Goal: Task Accomplishment & Management: Use online tool/utility

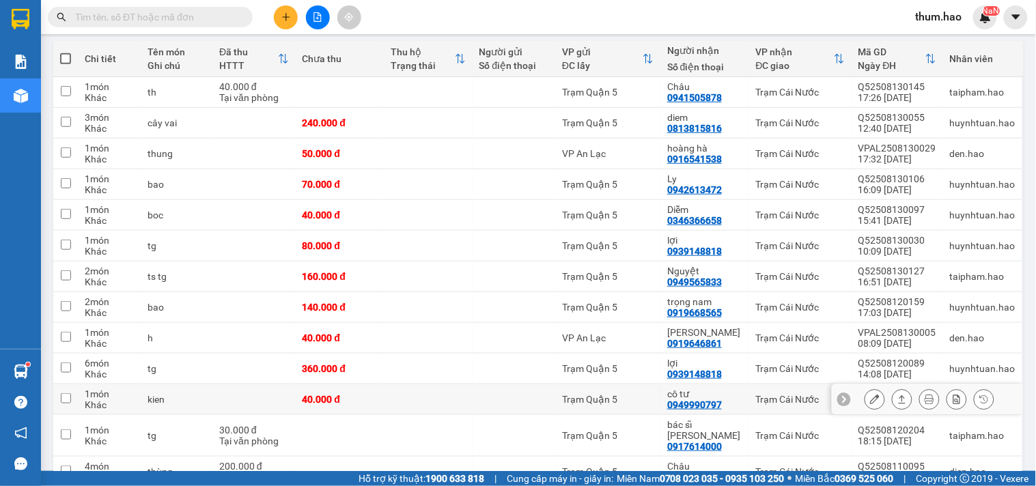
scroll to position [214, 0]
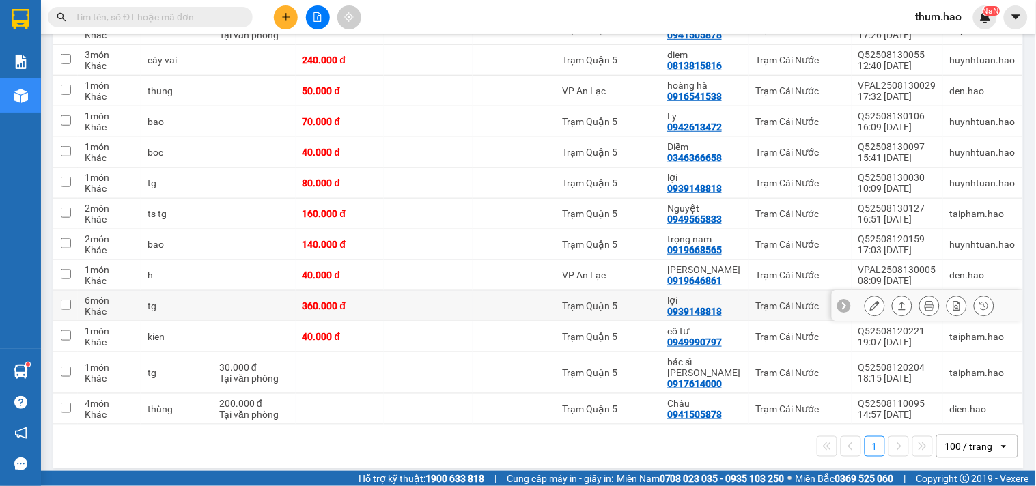
click at [870, 309] on icon at bounding box center [875, 306] width 10 height 10
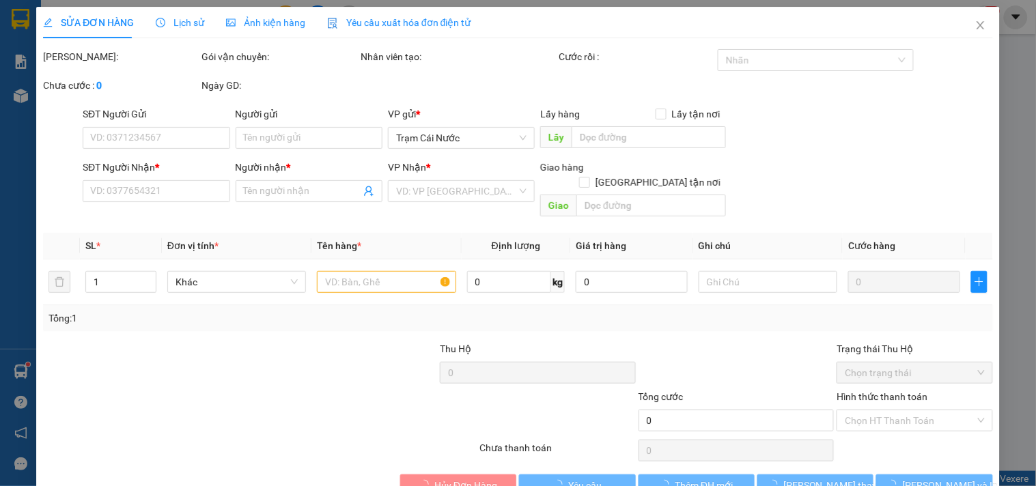
type input "0939148818"
type input "lợi"
type input "360.000"
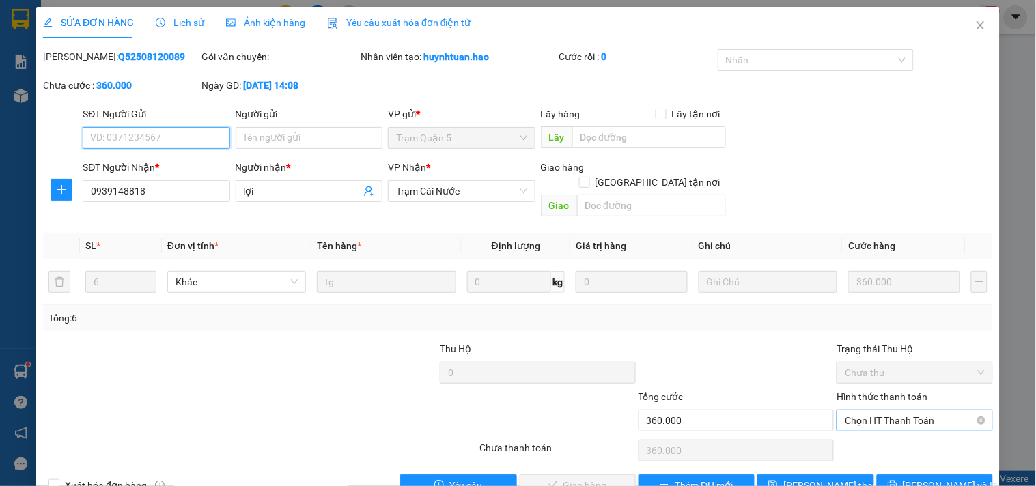
click at [920, 410] on span "Chọn HT Thanh Toán" at bounding box center [914, 420] width 139 height 20
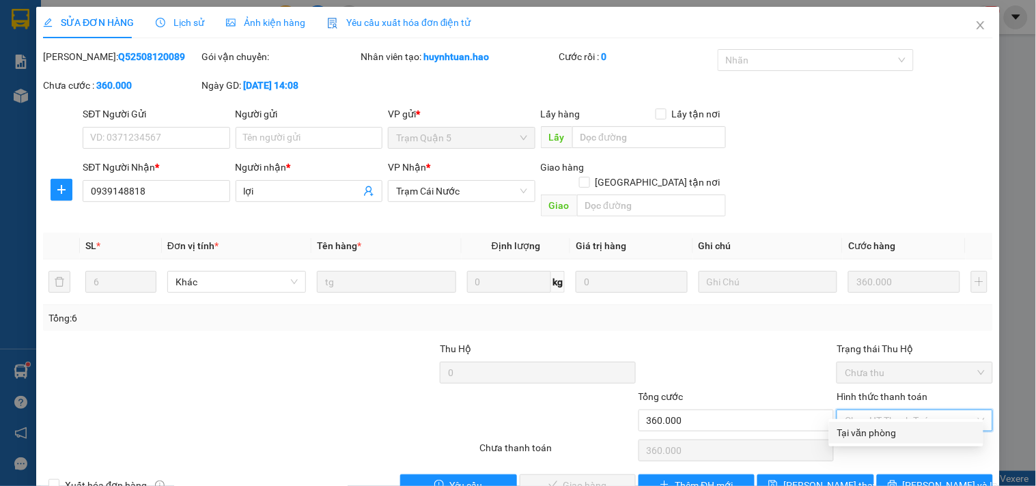
click at [897, 443] on div "Tại văn phòng" at bounding box center [906, 433] width 154 height 22
type input "0"
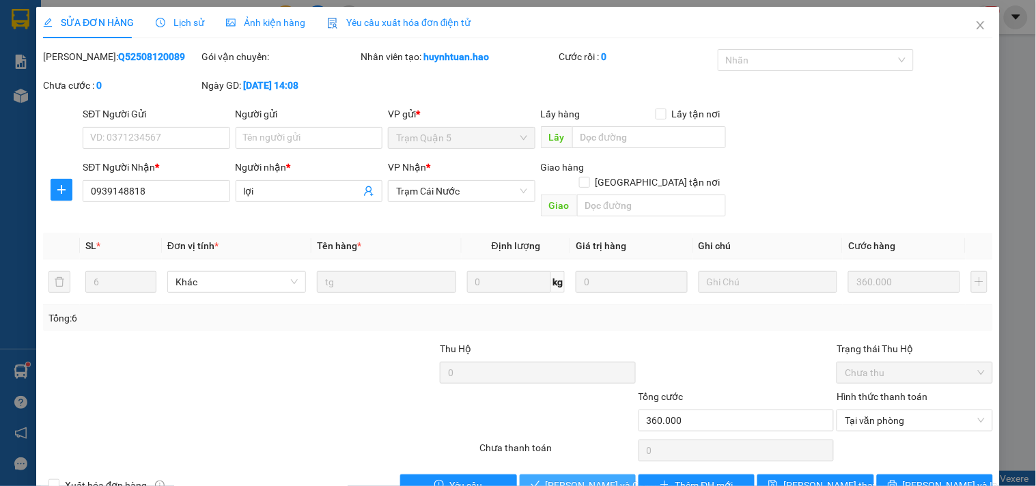
click at [576, 478] on span "[PERSON_NAME] và Giao hàng" at bounding box center [611, 485] width 131 height 15
